Goal: Information Seeking & Learning: Learn about a topic

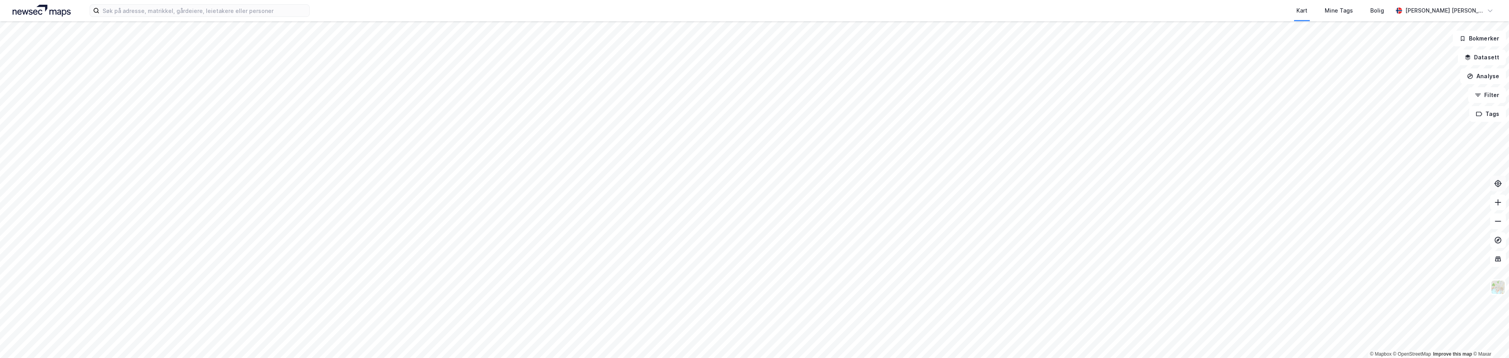
click at [753, 185] on button at bounding box center [1498, 184] width 16 height 16
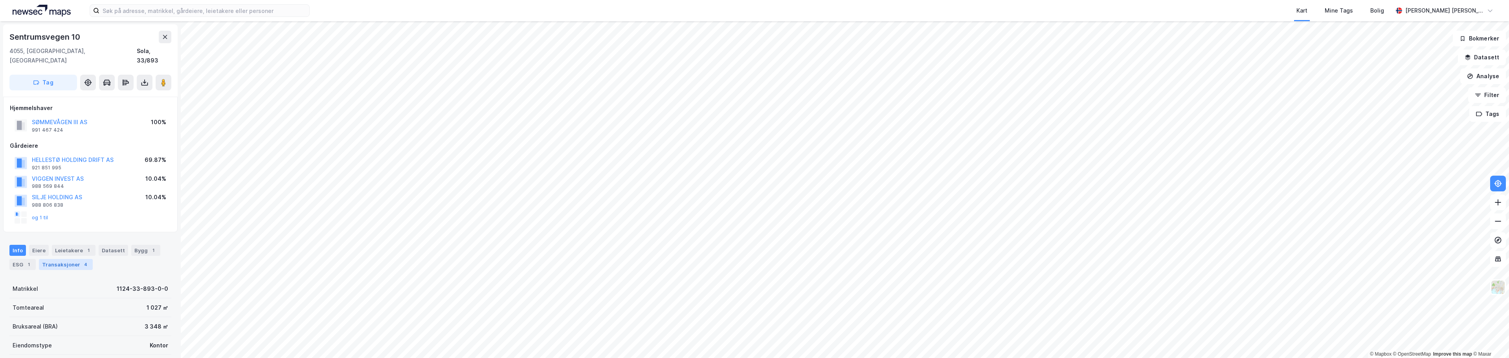
click at [66, 259] on div "Transaksjoner 4" at bounding box center [66, 264] width 54 height 11
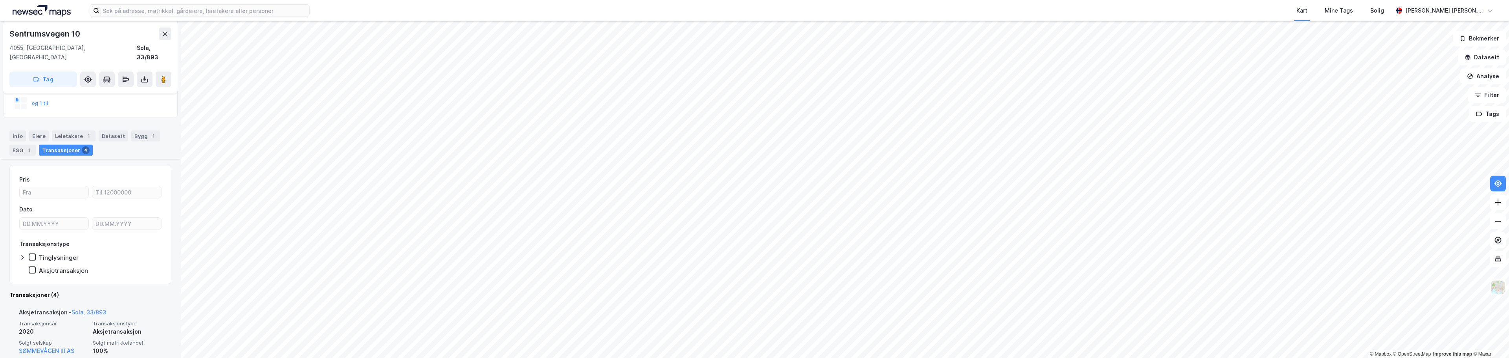
scroll to position [78, 0]
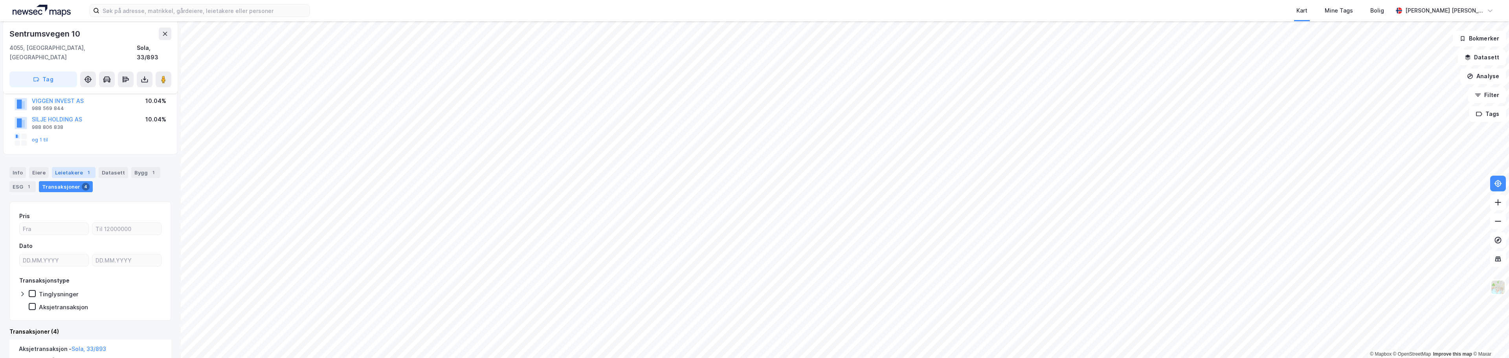
click at [79, 167] on div "Leietakere 1" at bounding box center [74, 172] width 44 height 11
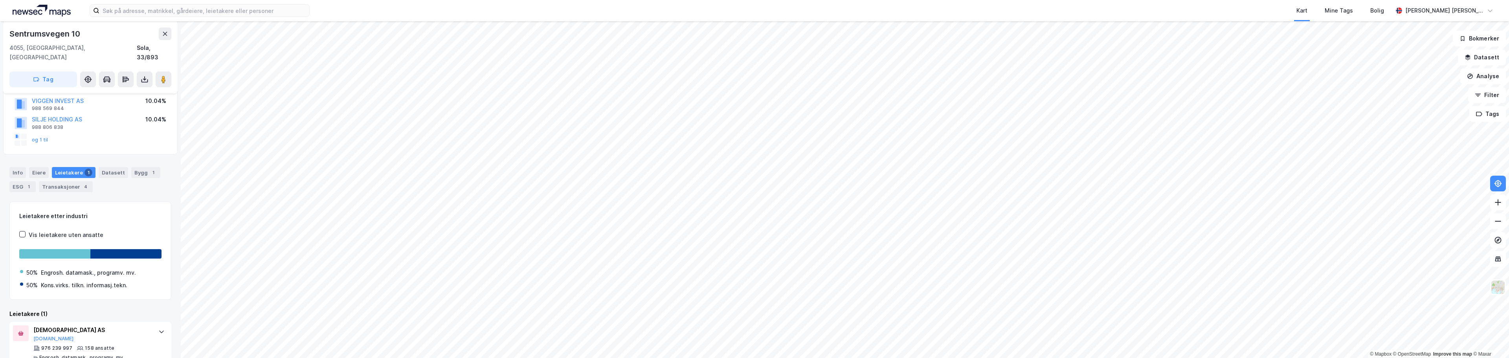
scroll to position [90, 0]
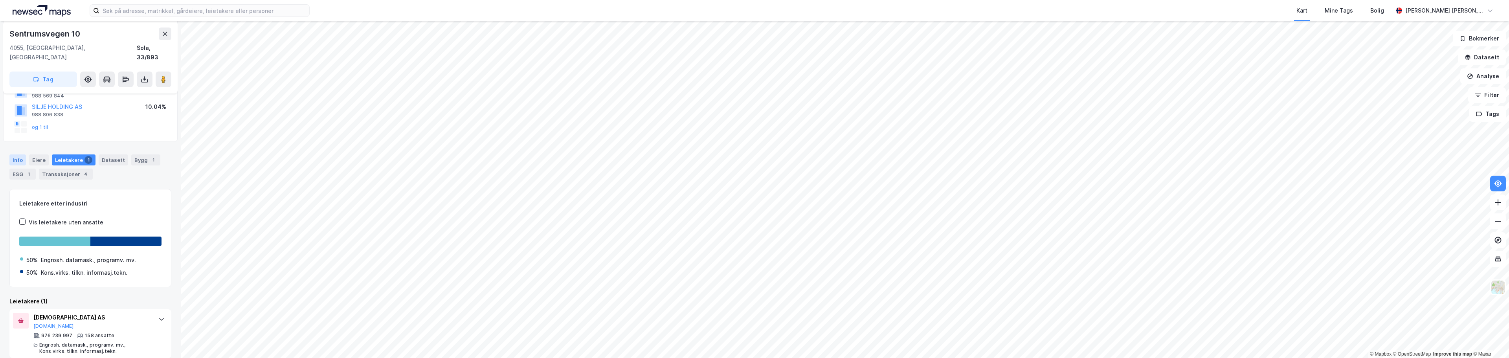
click at [18, 154] on div "Info" at bounding box center [17, 159] width 17 height 11
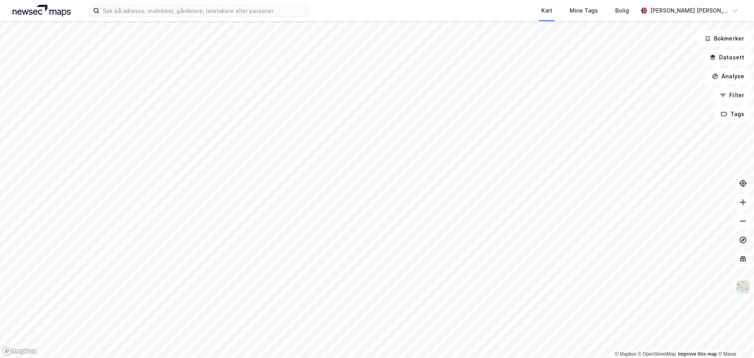
click at [741, 187] on button at bounding box center [743, 183] width 16 height 16
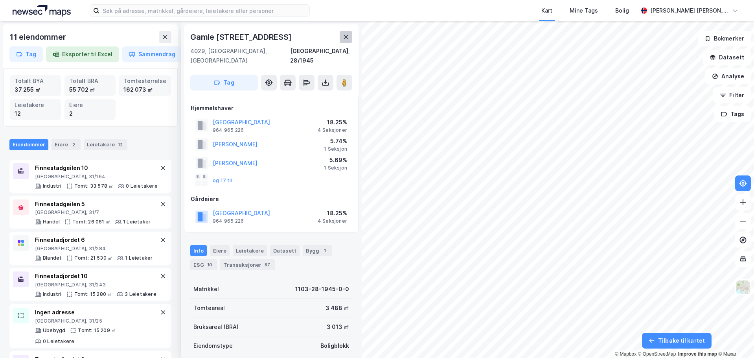
click at [349, 39] on icon at bounding box center [346, 37] width 6 height 6
